Goal: Information Seeking & Learning: Learn about a topic

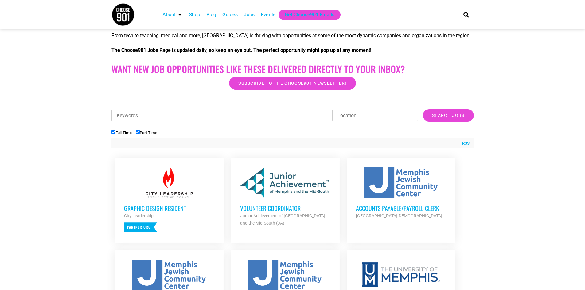
scroll to position [154, 0]
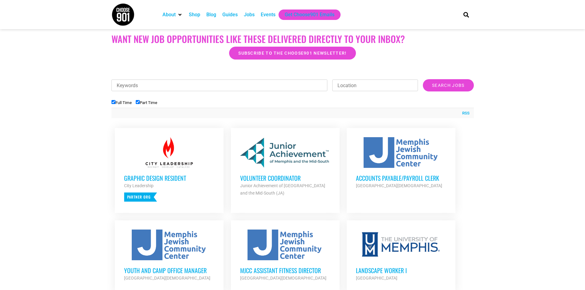
click at [112, 102] on input "Full Time" at bounding box center [113, 102] width 4 height 4
checkbox input "false"
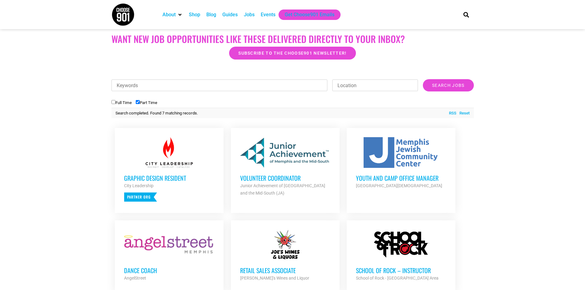
click at [272, 177] on h3 "Volunteer Coordinator" at bounding box center [285, 178] width 90 height 8
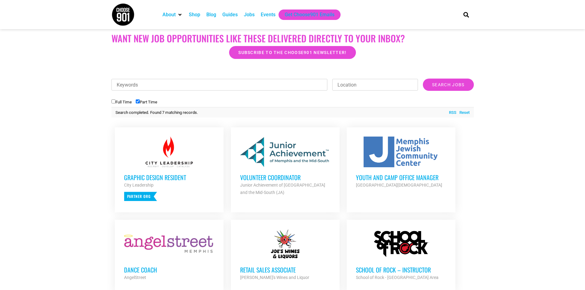
scroll to position [154, 0]
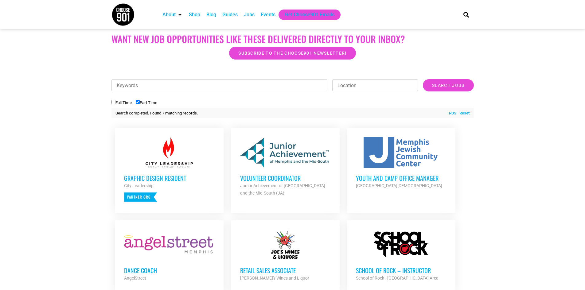
click at [401, 181] on h3 "Youth and Camp Office Manager" at bounding box center [401, 178] width 90 height 8
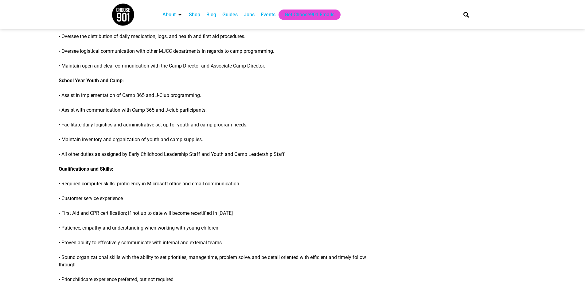
scroll to position [271, 0]
